Goal: Task Accomplishment & Management: Use online tool/utility

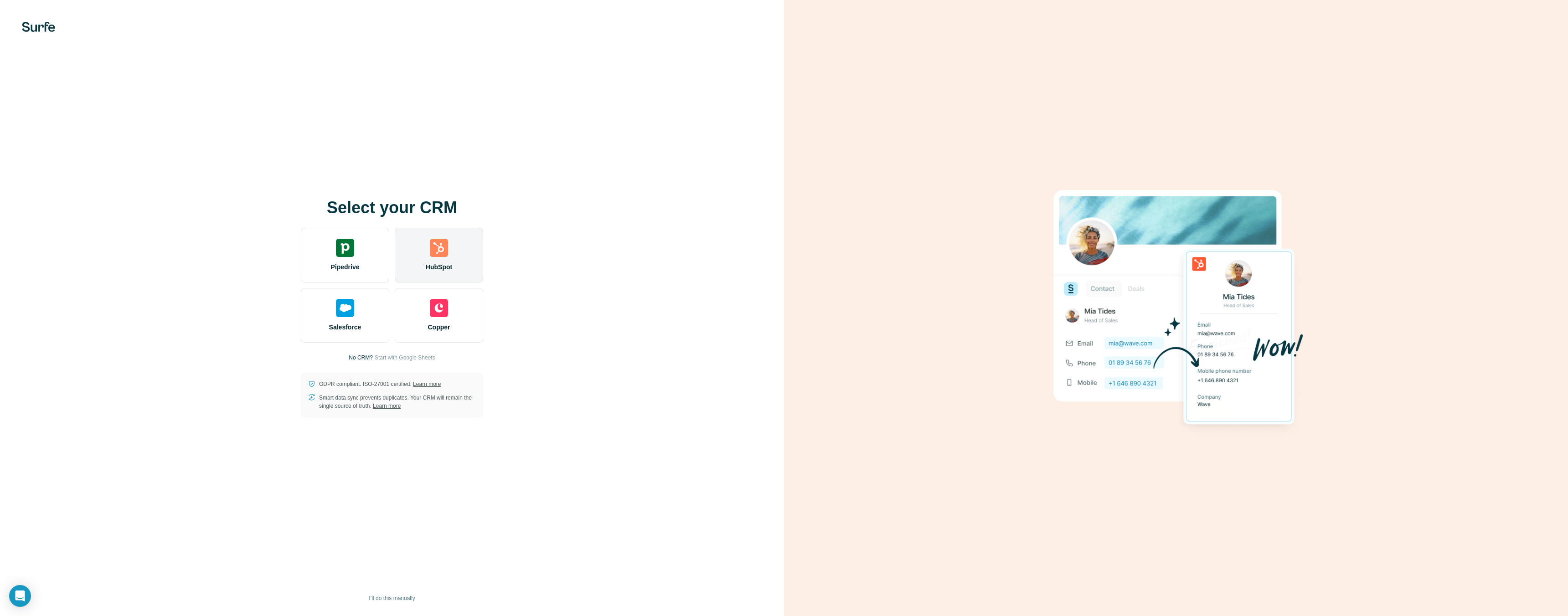
click at [447, 257] on div "HubSpot" at bounding box center [438, 255] width 88 height 55
